Goal: Task Accomplishment & Management: Manage account settings

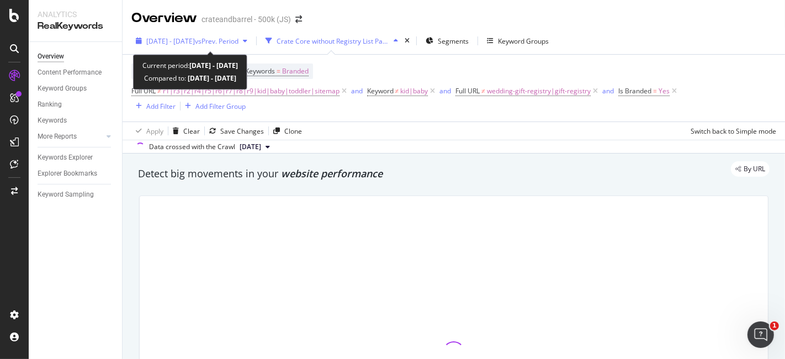
click at [195, 42] on span "[DATE] - [DATE]" at bounding box center [170, 40] width 49 height 9
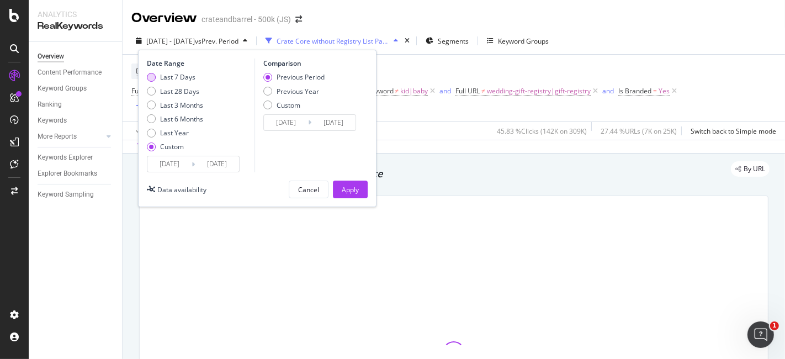
click at [160, 75] on div "Last 7 Days" at bounding box center [177, 76] width 35 height 9
type input "[DATE]"
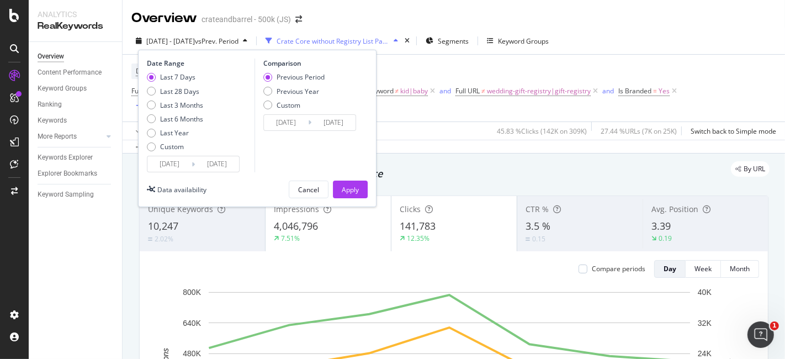
click at [177, 164] on input "[DATE]" at bounding box center [169, 163] width 44 height 15
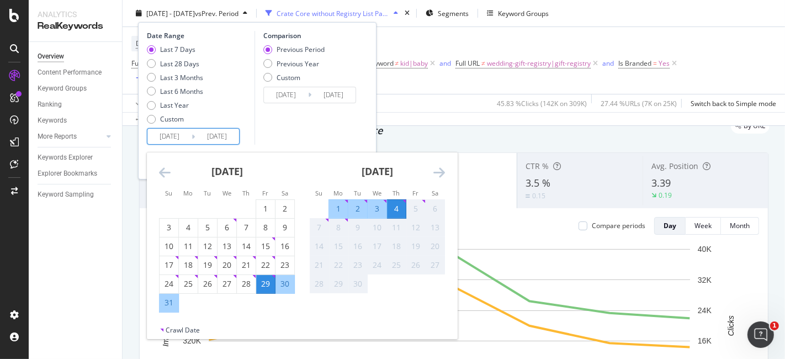
scroll to position [61, 0]
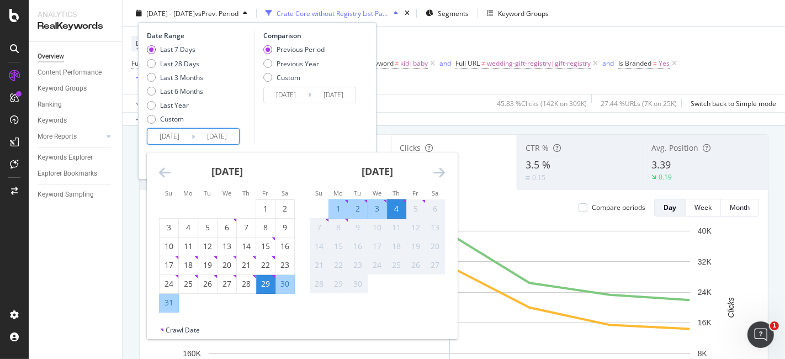
click at [174, 48] on div "Last 7 Days" at bounding box center [177, 49] width 35 height 9
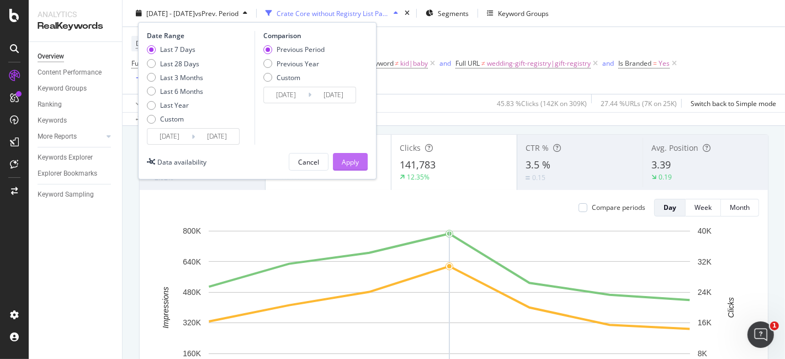
click at [349, 155] on div "Apply" at bounding box center [350, 161] width 17 height 17
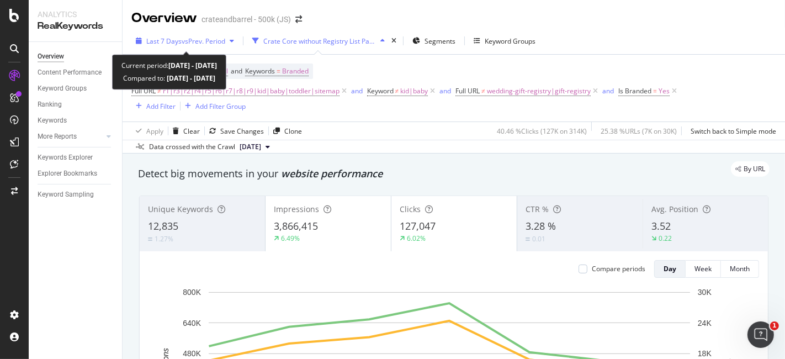
click at [213, 41] on span "vs Prev. Period" at bounding box center [204, 40] width 44 height 9
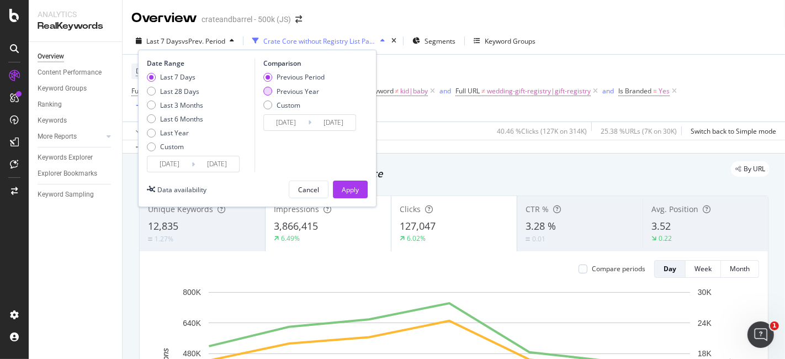
click at [271, 88] on div "Previous Year" at bounding box center [293, 91] width 61 height 9
type input "[DATE]"
drag, startPoint x: 348, startPoint y: 187, endPoint x: 287, endPoint y: 179, distance: 61.3
click at [349, 187] on div "Apply" at bounding box center [350, 189] width 17 height 9
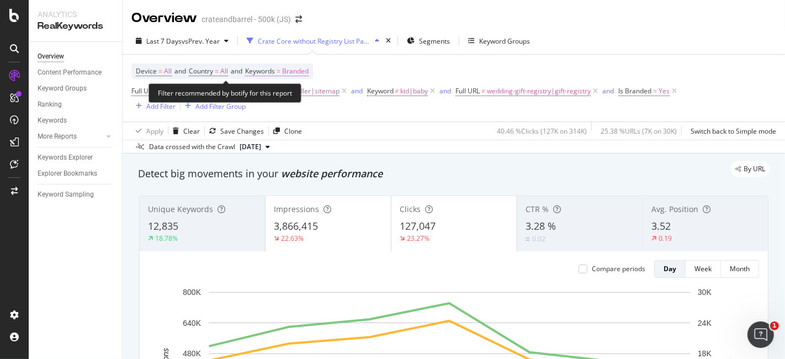
click at [292, 74] on span "Branded" at bounding box center [295, 70] width 26 height 15
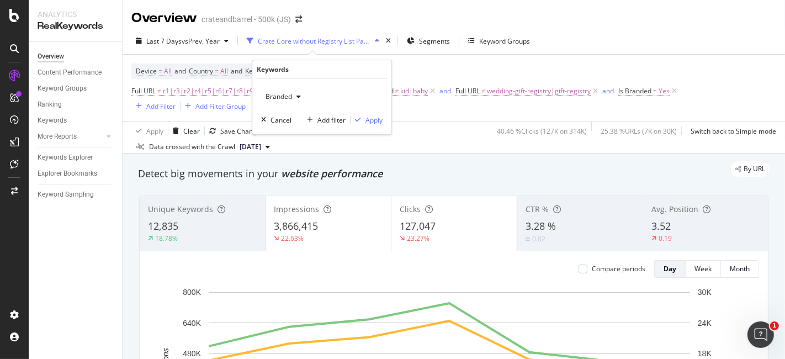
click at [302, 102] on div "Branded" at bounding box center [283, 96] width 44 height 17
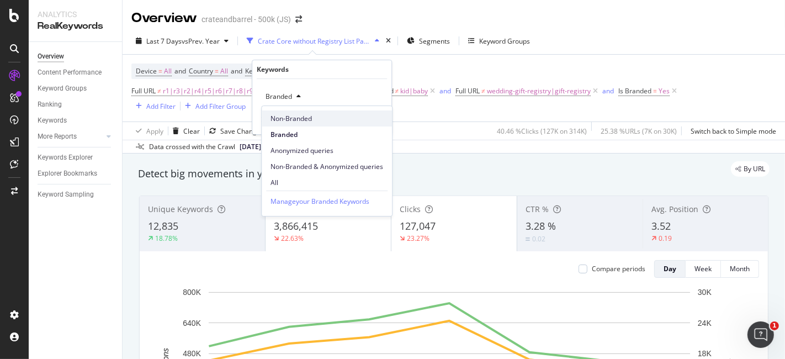
click at [297, 122] on span "Non-Branded" at bounding box center [326, 119] width 113 height 10
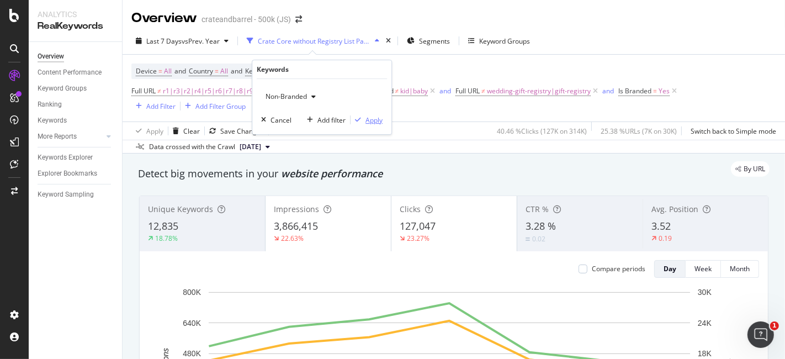
click at [366, 122] on div "Apply" at bounding box center [373, 119] width 17 height 9
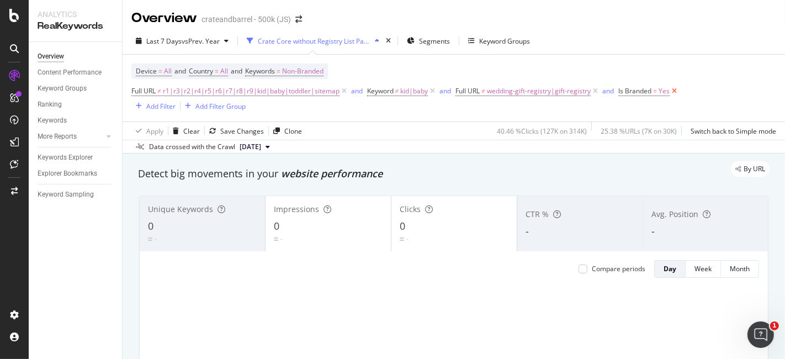
click at [672, 87] on icon at bounding box center [673, 91] width 9 height 11
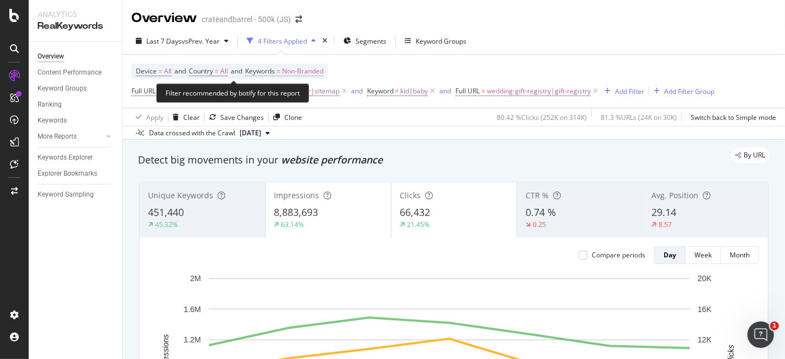
click at [298, 68] on span "Non-Branded" at bounding box center [302, 70] width 41 height 15
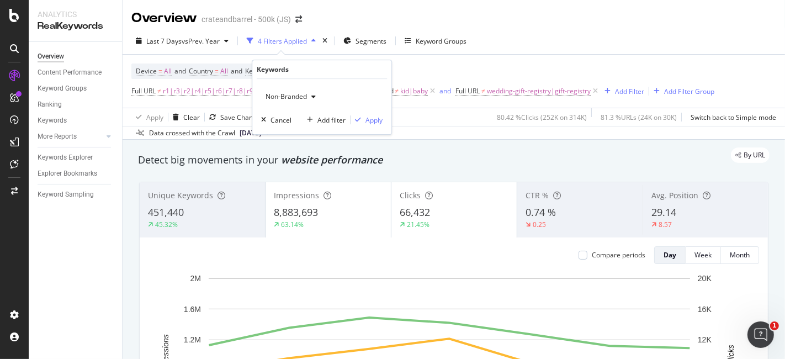
click at [404, 67] on div "Device = All and Country = All and Keywords = Non-Branded Full URL ≠ r1|r3|r2|r…" at bounding box center [422, 80] width 583 height 35
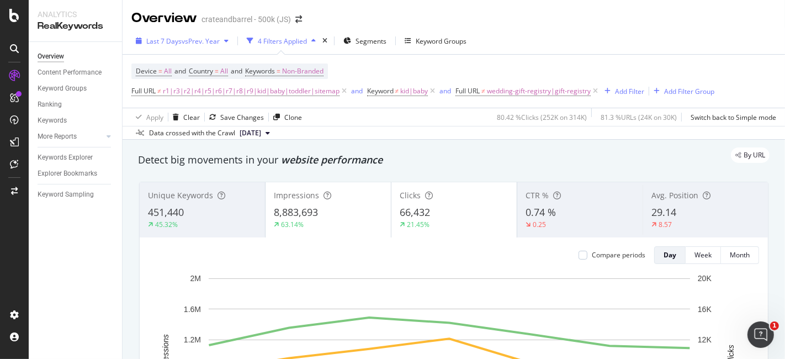
click at [223, 46] on div "Last 7 Days vs Prev. Year" at bounding box center [182, 41] width 102 height 17
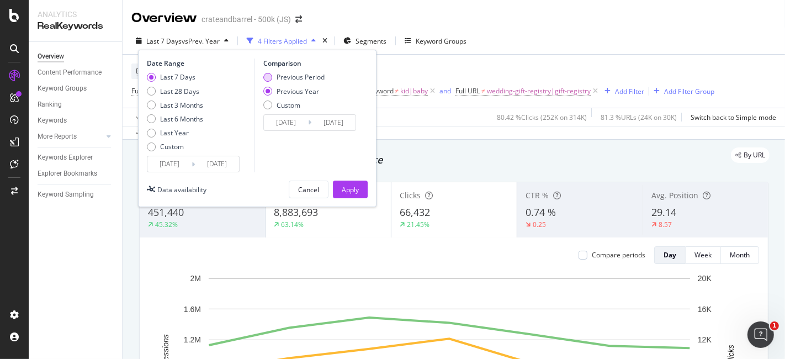
click at [280, 74] on div "Previous Period" at bounding box center [300, 76] width 48 height 9
type input "[DATE]"
click at [348, 185] on div "Apply" at bounding box center [350, 189] width 17 height 9
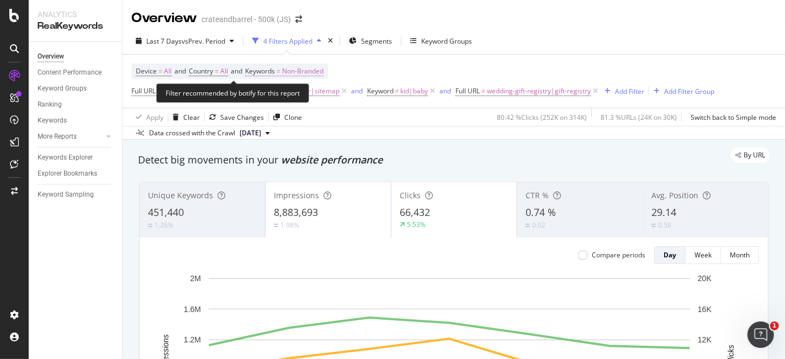
click at [299, 66] on span "Non-Branded" at bounding box center [302, 70] width 41 height 15
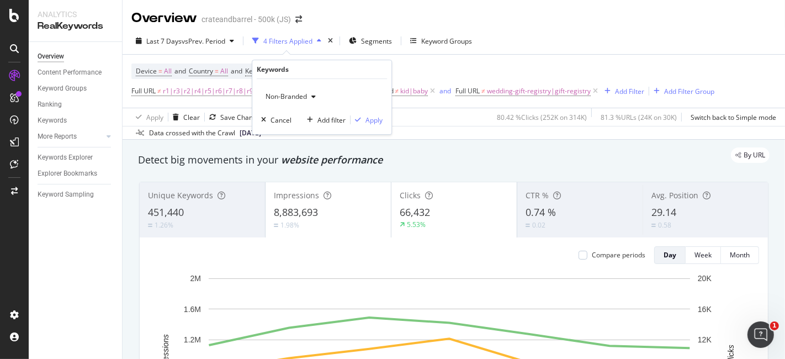
click at [318, 93] on div "button" at bounding box center [313, 96] width 13 height 7
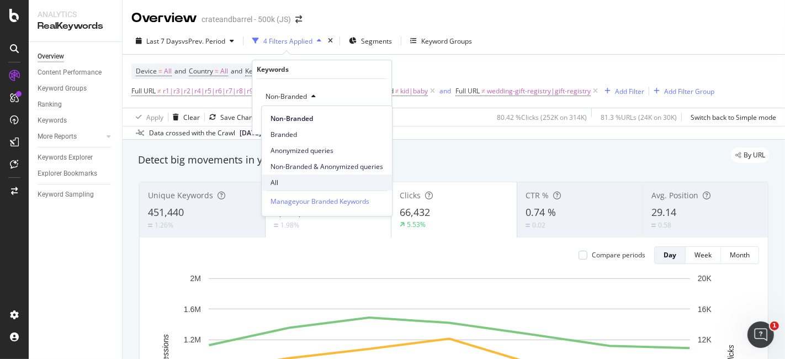
click at [298, 179] on span "All" at bounding box center [326, 183] width 113 height 10
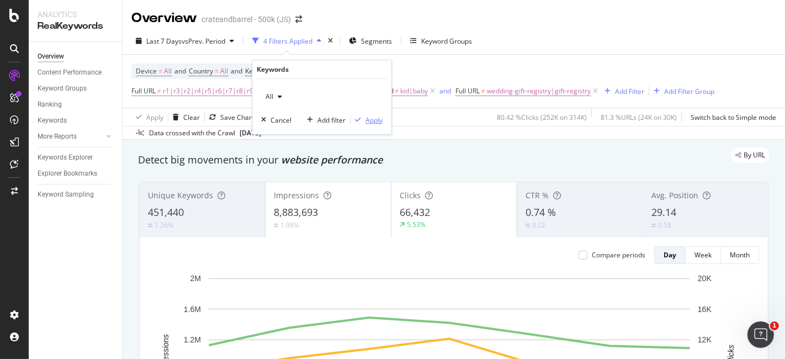
click at [374, 116] on div "Apply" at bounding box center [373, 119] width 17 height 9
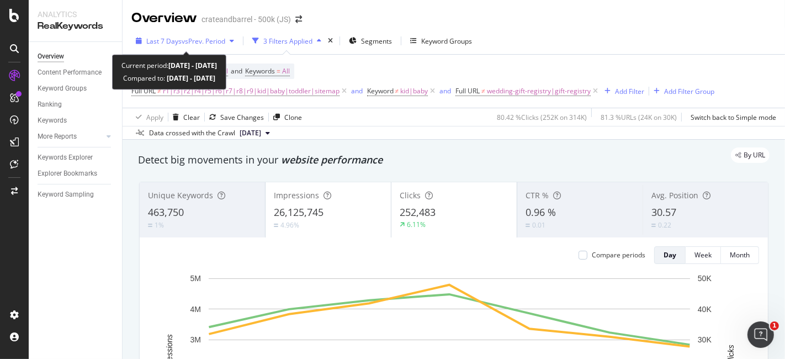
click at [219, 44] on span "vs Prev. Period" at bounding box center [204, 40] width 44 height 9
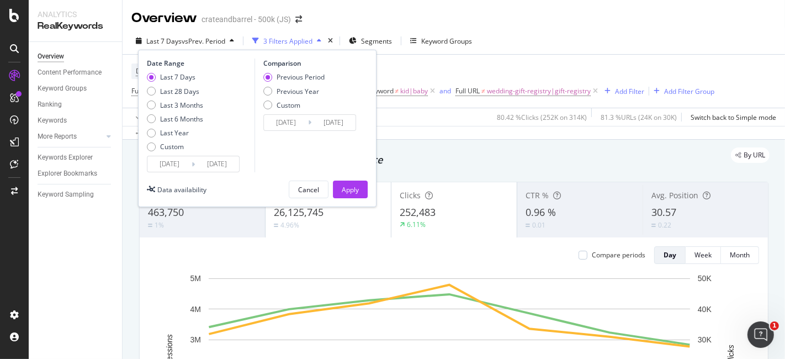
click at [278, 85] on div "Previous Period Previous Year Custom" at bounding box center [293, 92] width 61 height 41
drag, startPoint x: 280, startPoint y: 89, endPoint x: 291, endPoint y: 98, distance: 14.1
click at [280, 90] on div "Previous Year" at bounding box center [297, 91] width 42 height 9
type input "[DATE]"
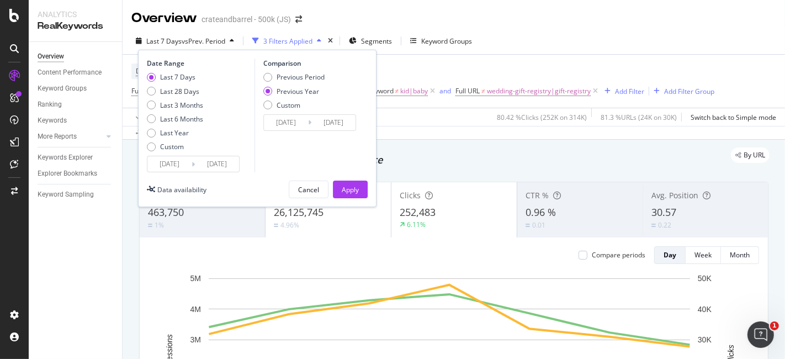
drag, startPoint x: 358, startPoint y: 193, endPoint x: 9, endPoint y: 163, distance: 350.1
click at [358, 193] on div "Apply" at bounding box center [350, 189] width 17 height 9
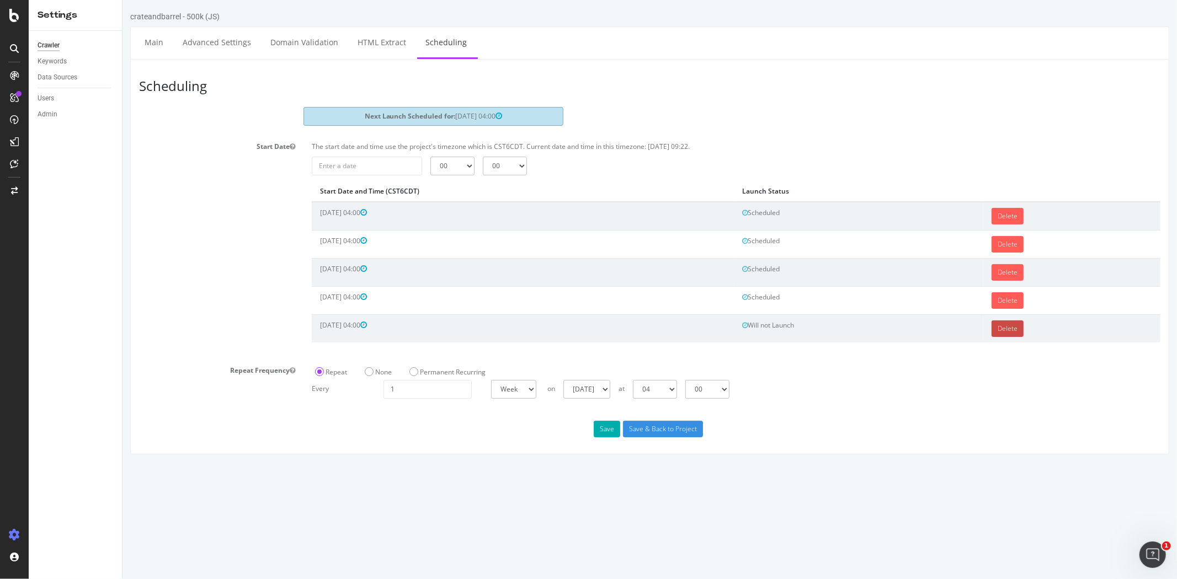
click at [1009, 331] on link "Delete" at bounding box center [1007, 329] width 32 height 17
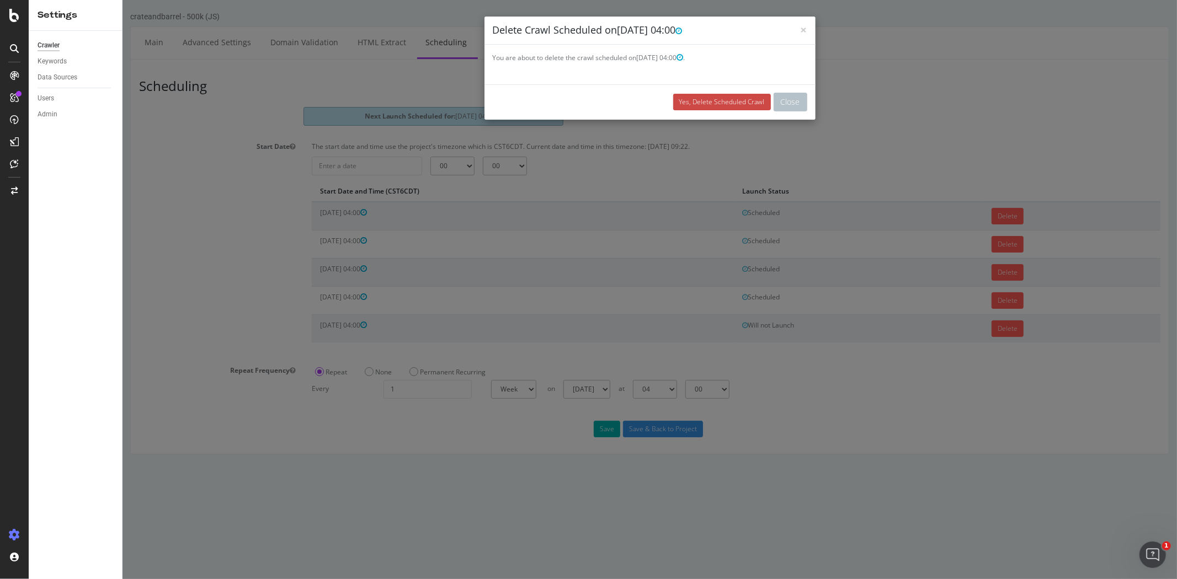
click at [719, 101] on link "Yes, Delete Scheduled Crawl" at bounding box center [722, 102] width 98 height 17
